Goal: Task Accomplishment & Management: Manage account settings

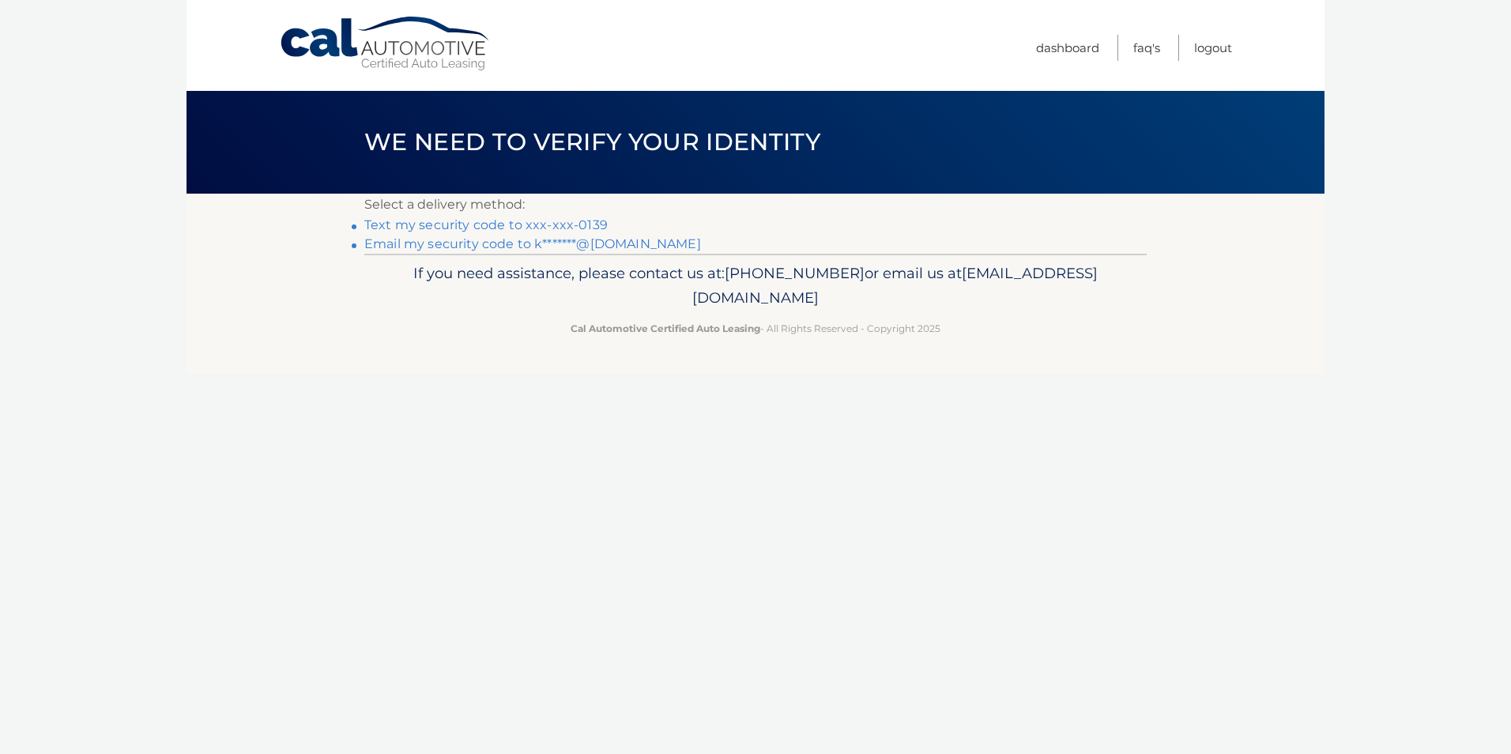
click at [405, 225] on link "Text my security code to xxx-xxx-0139" at bounding box center [485, 224] width 243 height 15
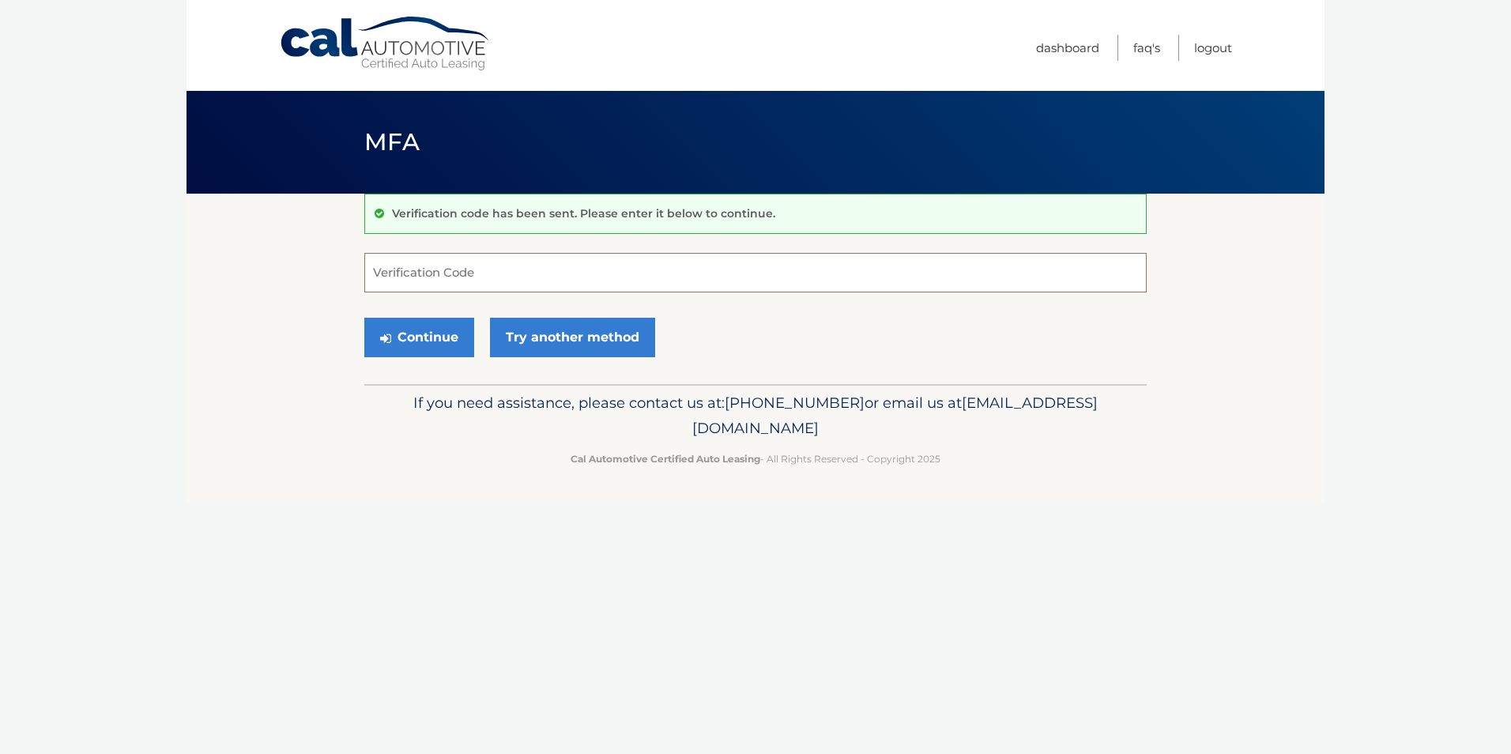
click at [413, 273] on input "Verification Code" at bounding box center [755, 273] width 782 height 40
type input "336908"
click at [409, 342] on button "Continue" at bounding box center [419, 338] width 110 height 40
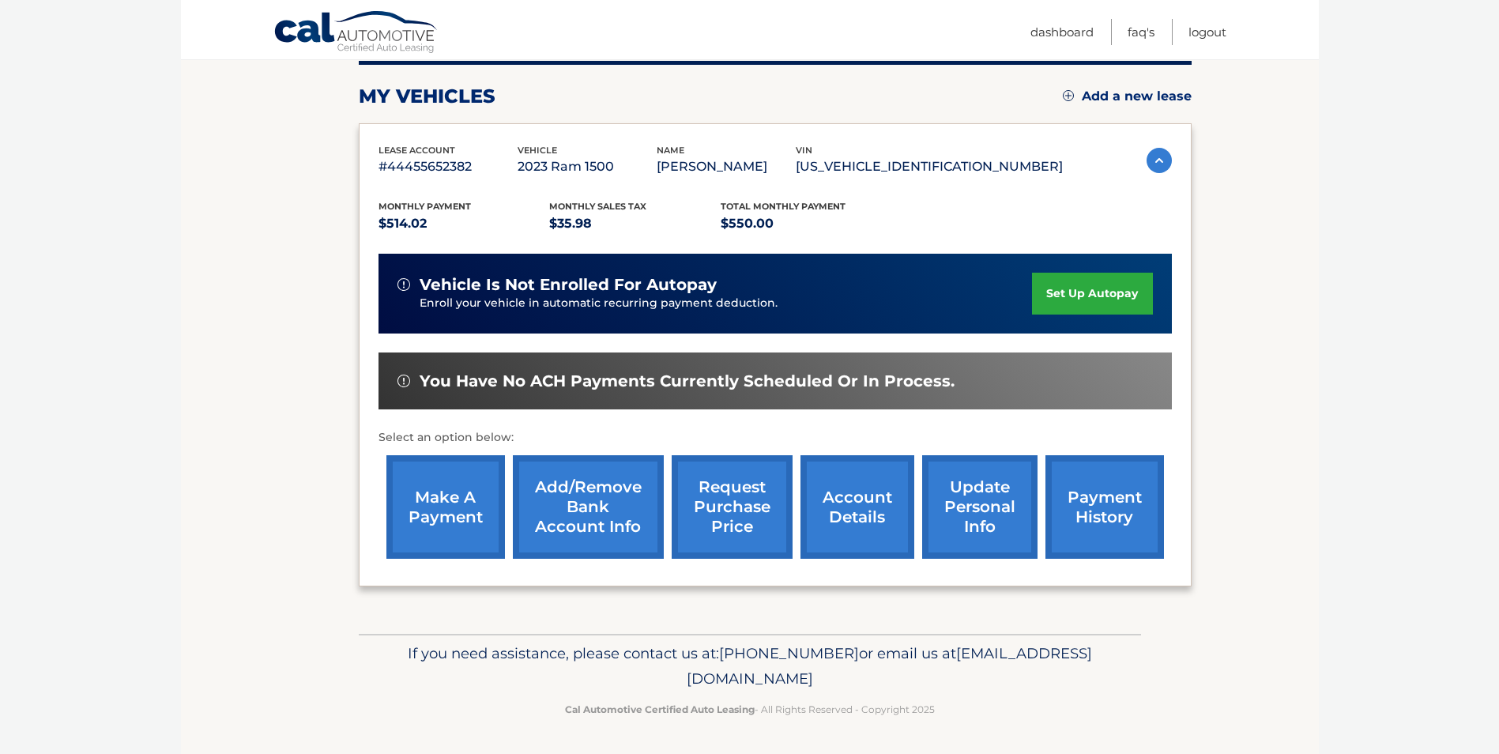
scroll to position [125, 0]
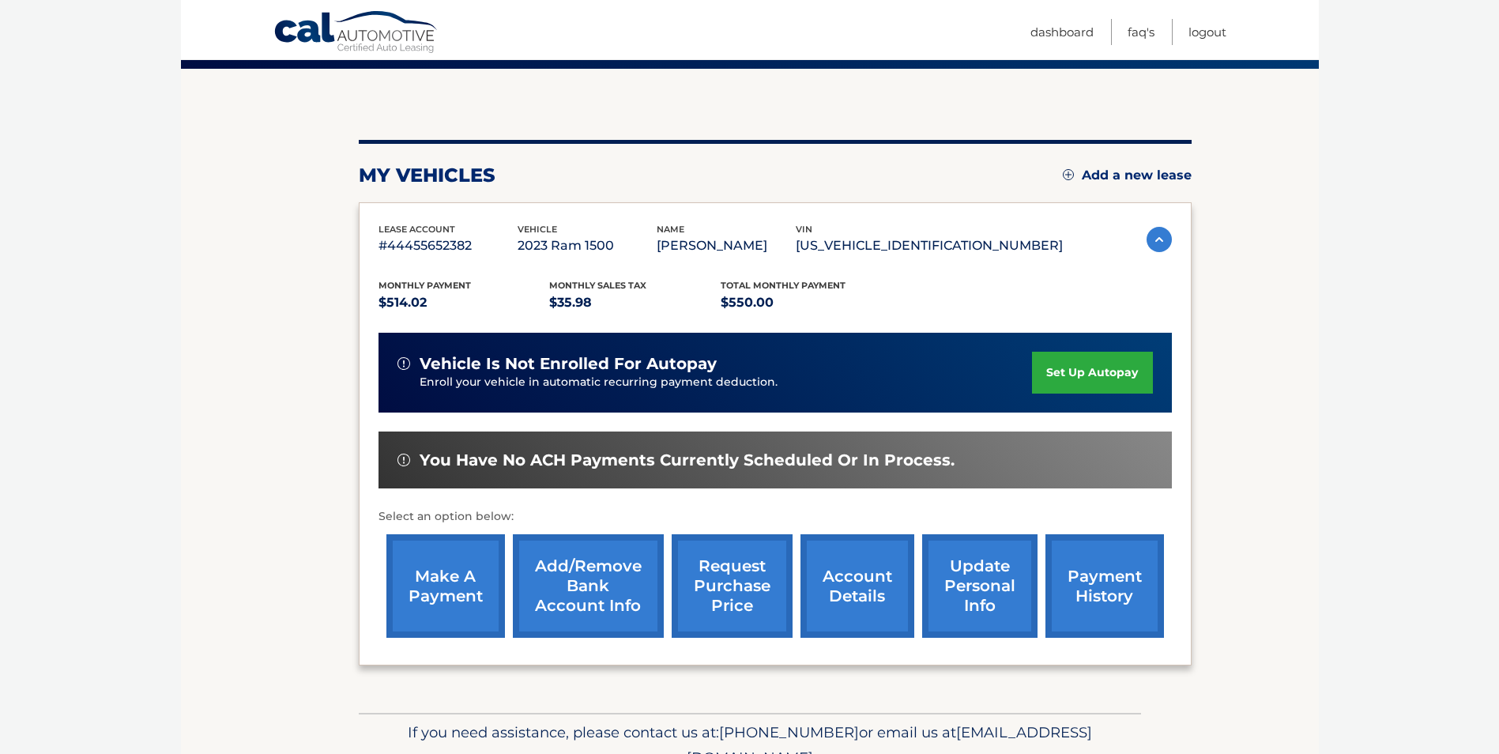
click at [850, 592] on link "account details" at bounding box center [858, 586] width 114 height 104
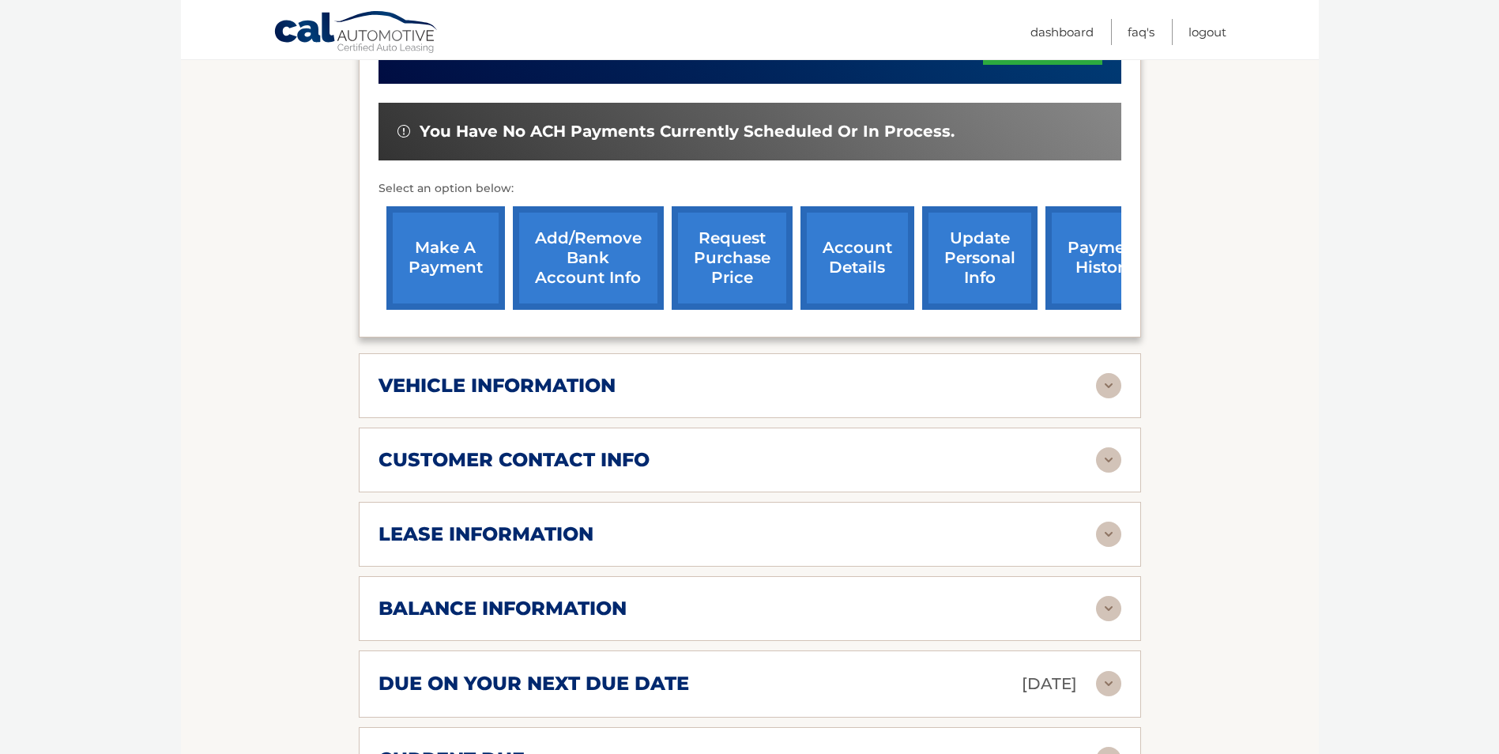
scroll to position [632, 0]
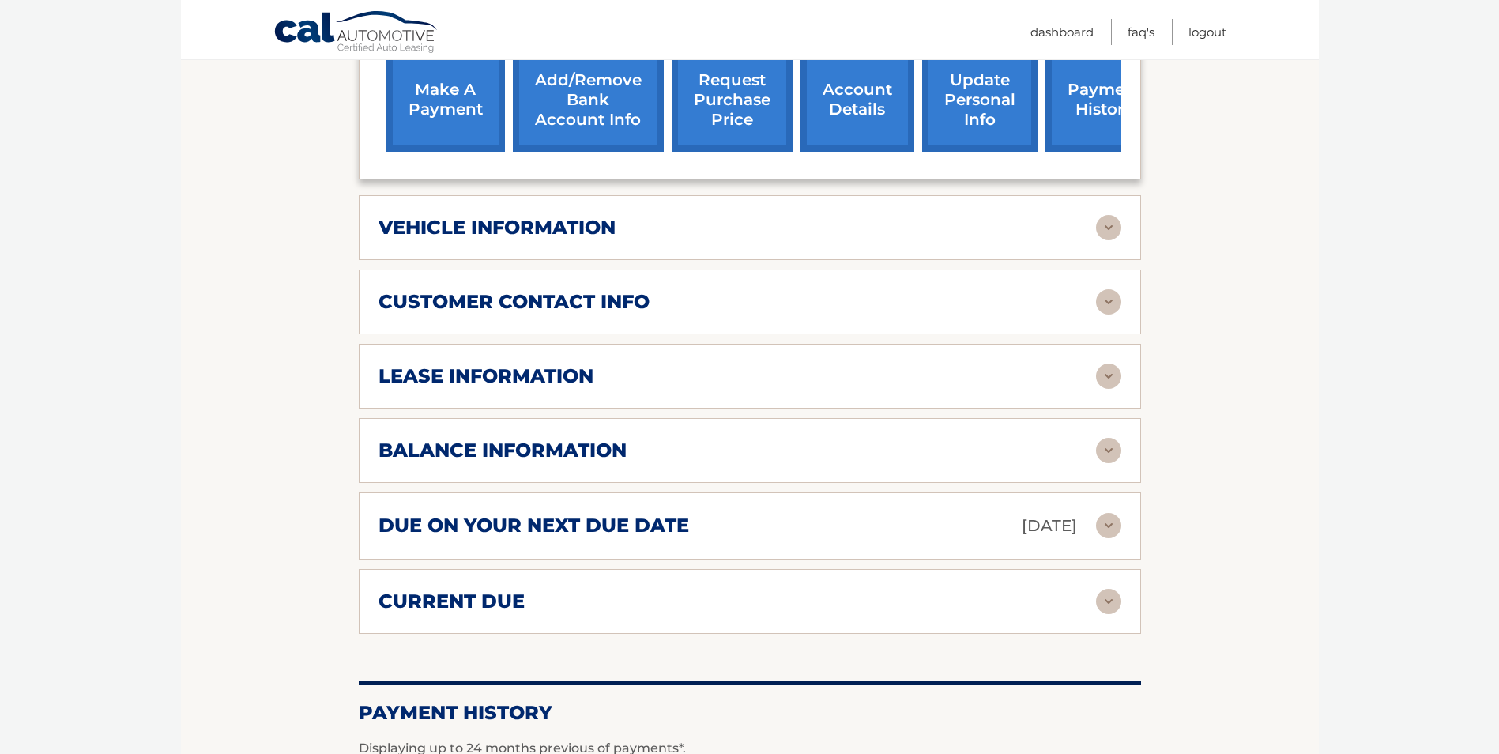
click at [1114, 450] on img at bounding box center [1108, 450] width 25 height 25
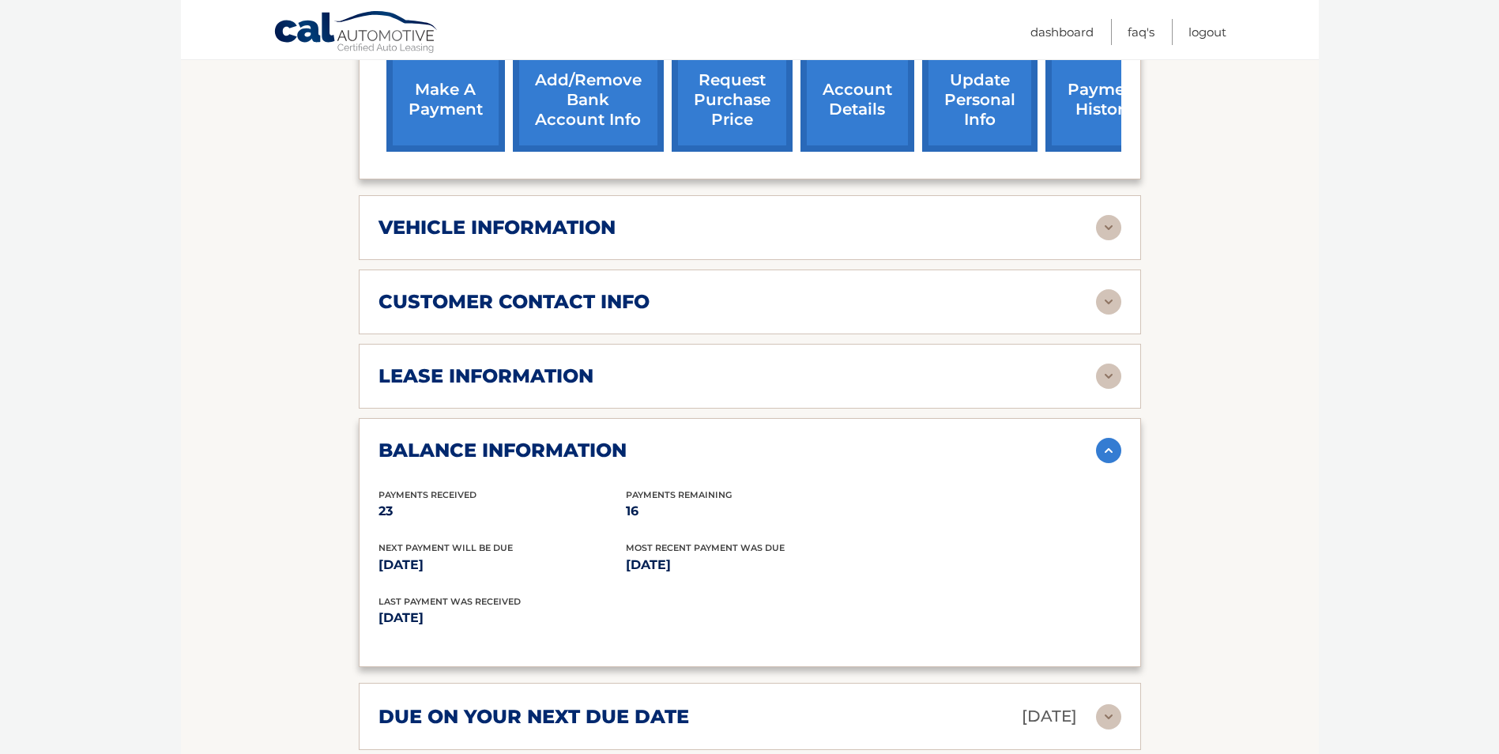
scroll to position [869, 0]
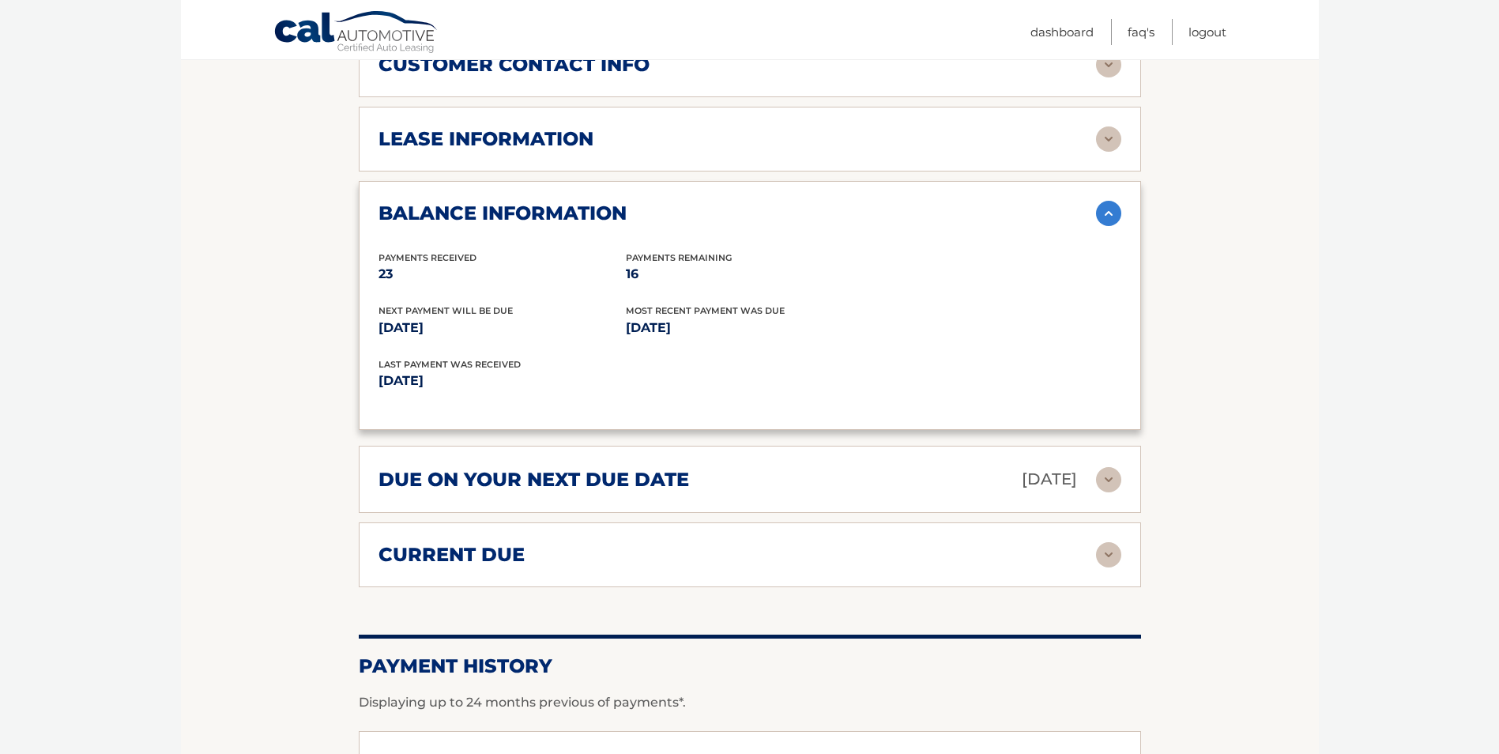
click at [1110, 552] on img at bounding box center [1108, 554] width 25 height 25
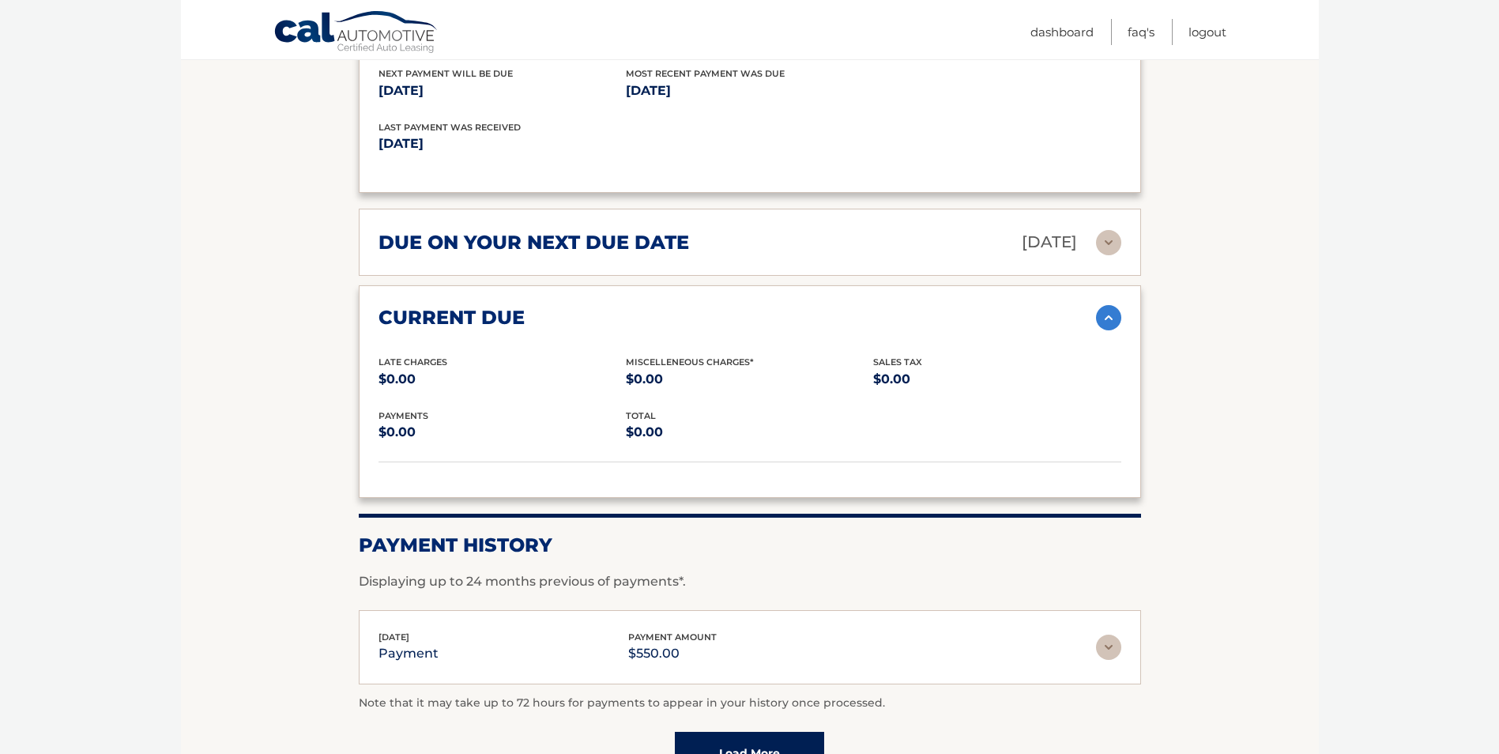
scroll to position [1279, 0]
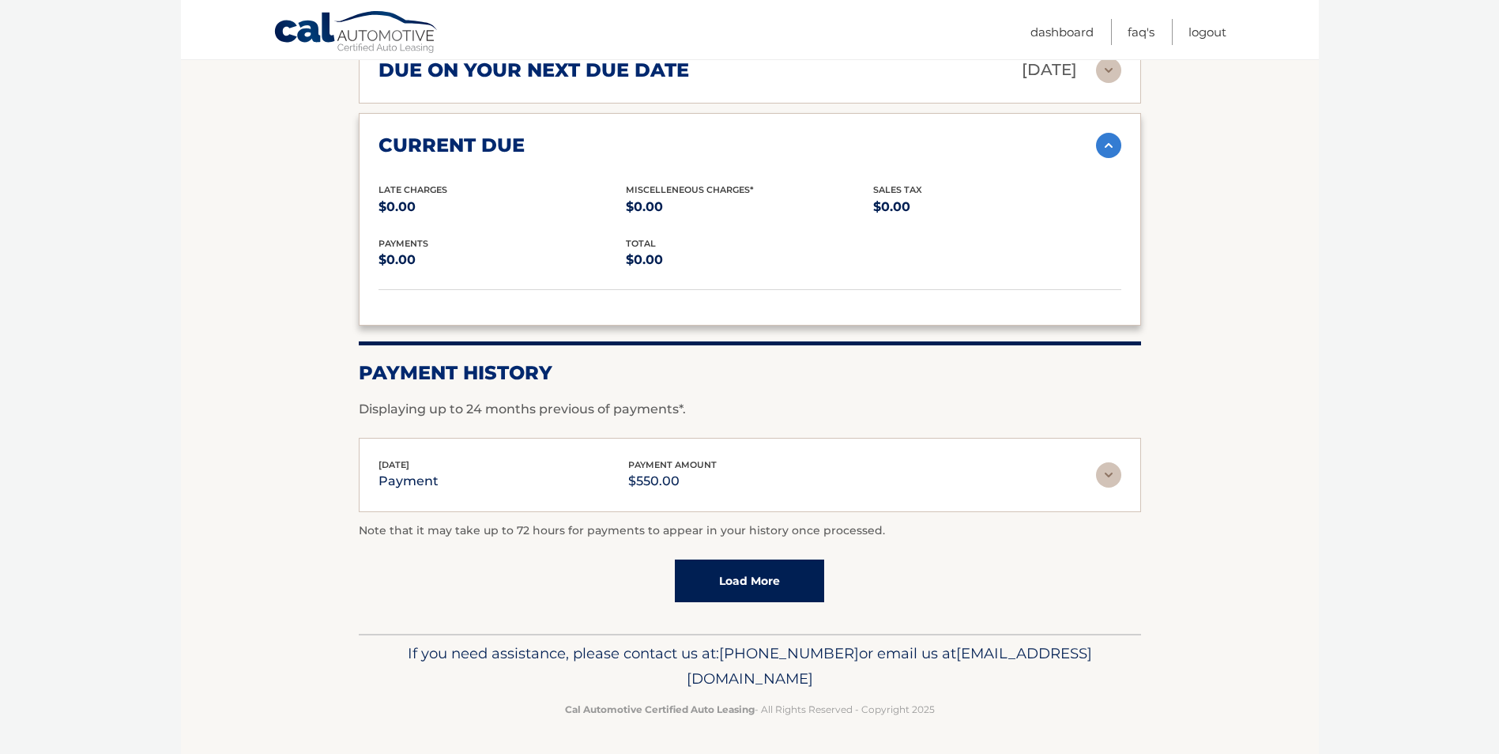
click at [1109, 474] on img at bounding box center [1108, 474] width 25 height 25
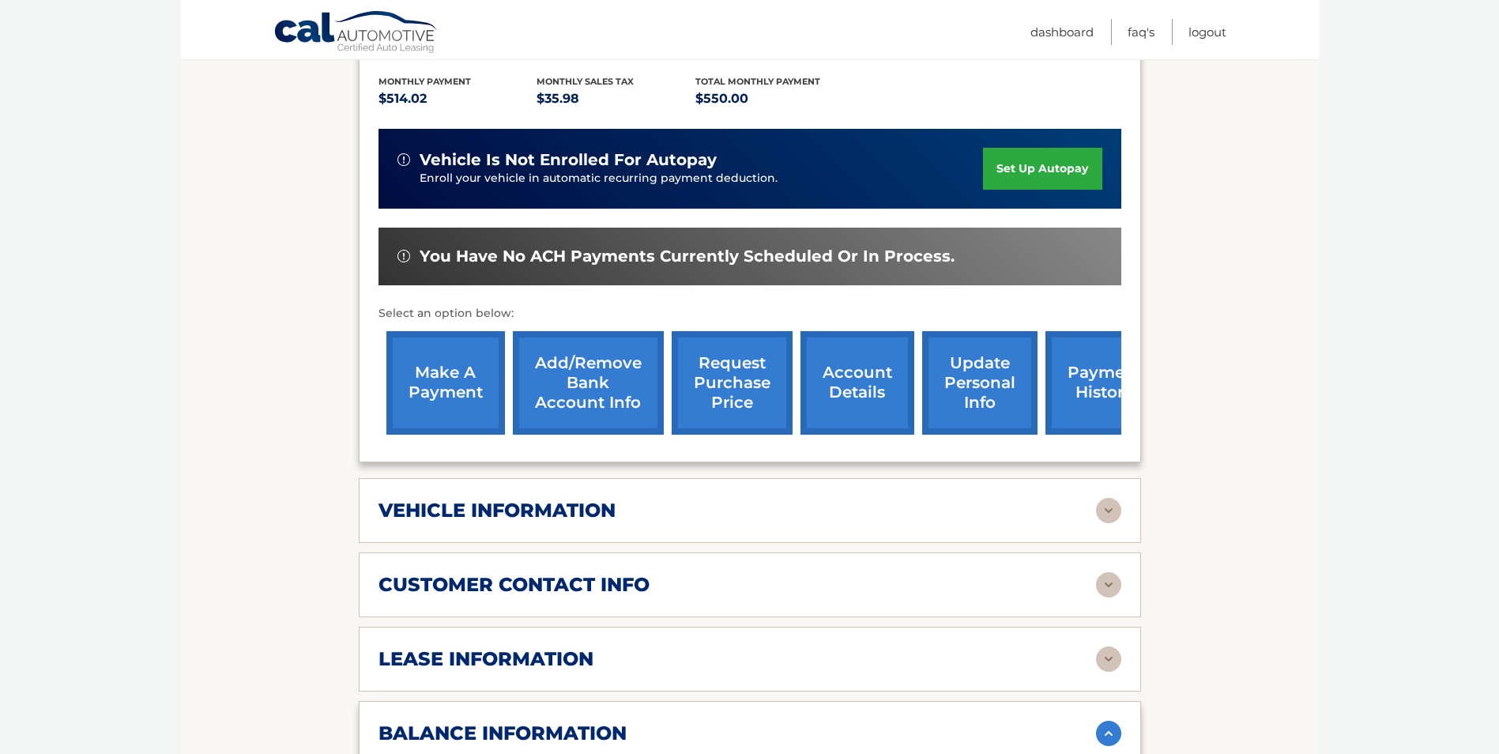
scroll to position [33, 0]
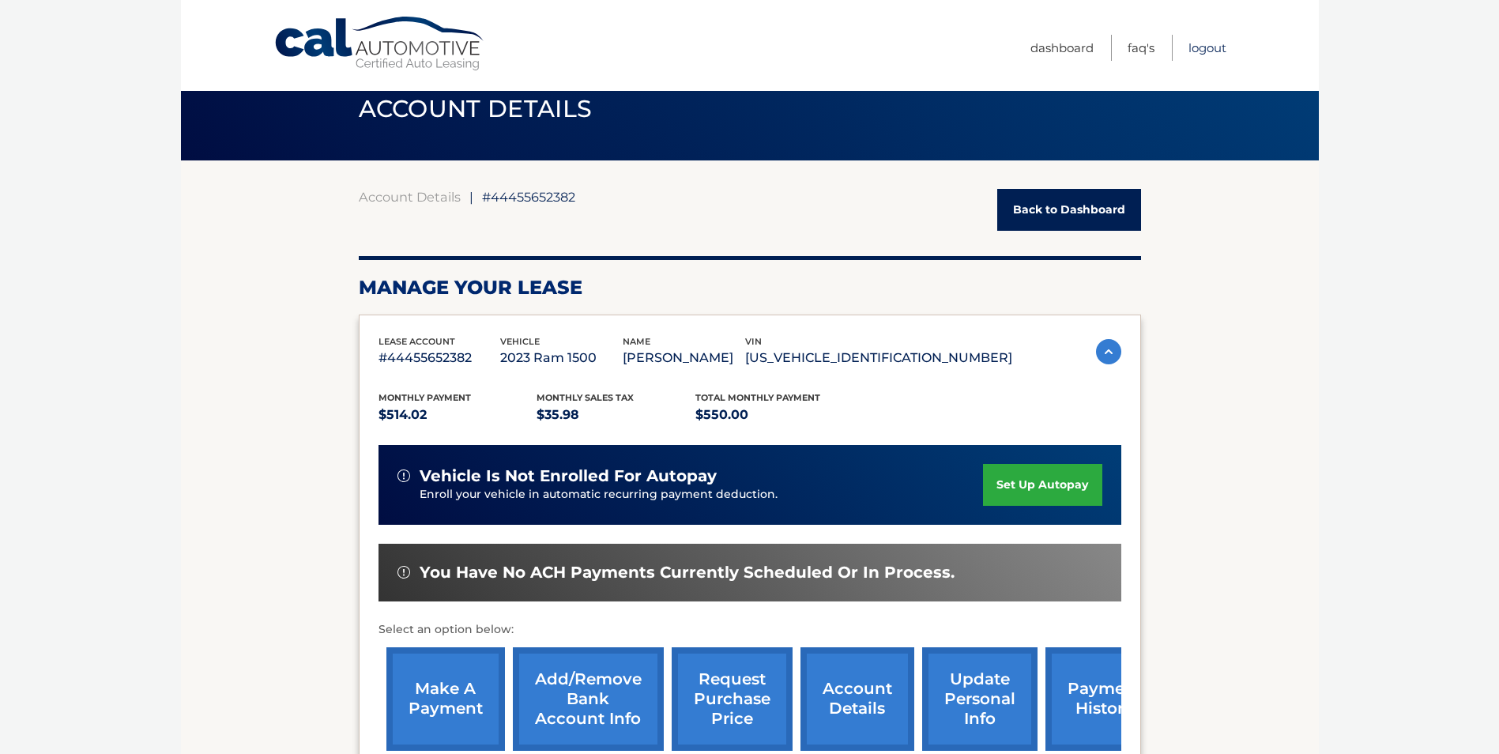
click at [1210, 44] on link "Logout" at bounding box center [1208, 48] width 38 height 26
